Goal: Transaction & Acquisition: Book appointment/travel/reservation

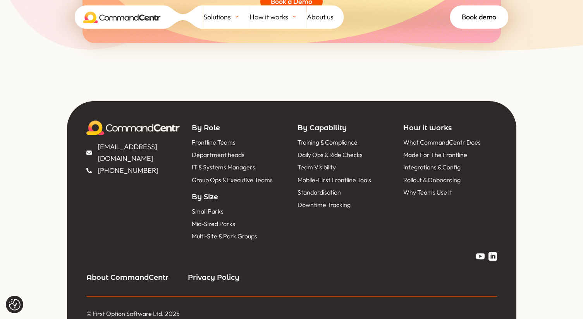
scroll to position [3504, 0]
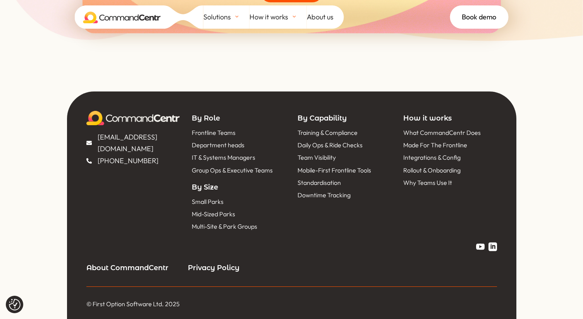
click at [317, 13] on span "About us" at bounding box center [320, 17] width 27 height 12
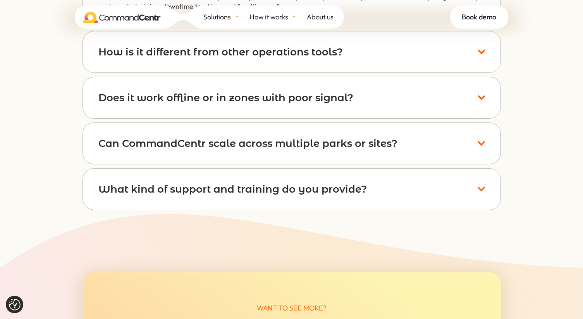
scroll to position [3528, 0]
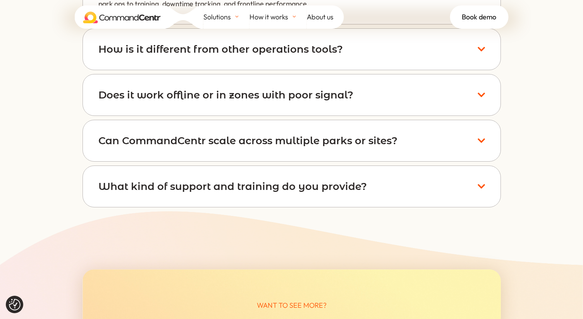
click at [263, 63] on div "Solutions BY ROLE Frontline Teams Department heads IT & Systems Managers Group …" at bounding box center [291, 32] width 583 height 65
click at [260, 90] on h4 "Does it work offline or in zones with poor signal?" at bounding box center [225, 95] width 255 height 10
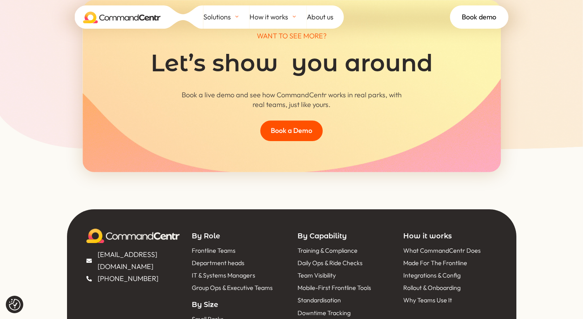
scroll to position [3914, 0]
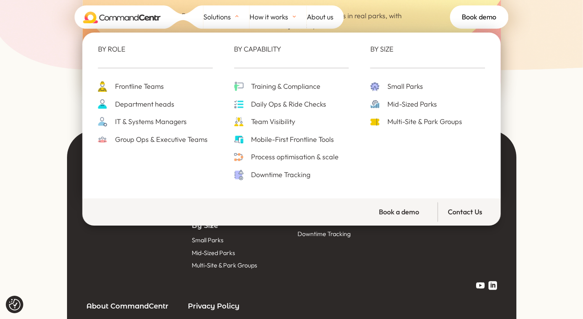
click at [558, 154] on div "BY ROLE Frontline Teams Department heads IT & Systems Managers Group Ops & Exec…" at bounding box center [291, 129] width 583 height 201
click at [525, 68] on div "BY ROLE Frontline Teams Department heads IT & Systems Managers Group Ops & Exec…" at bounding box center [291, 129] width 583 height 201
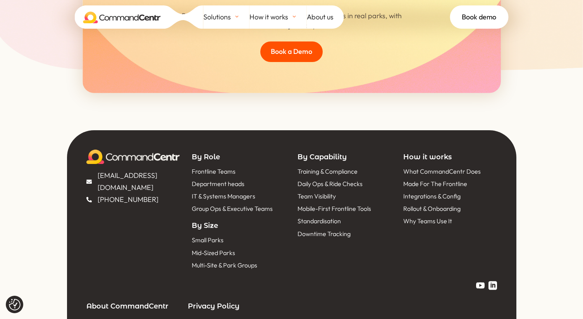
click at [484, 19] on span "Book demo" at bounding box center [479, 17] width 34 height 12
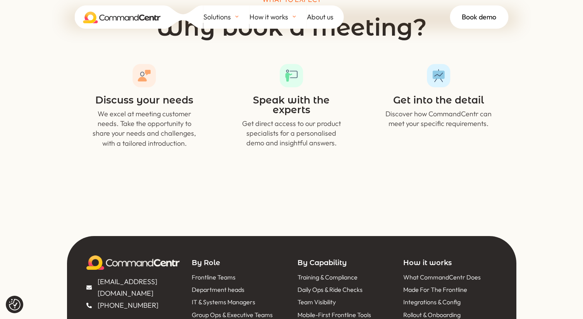
scroll to position [734, 0]
